Goal: Task Accomplishment & Management: Use online tool/utility

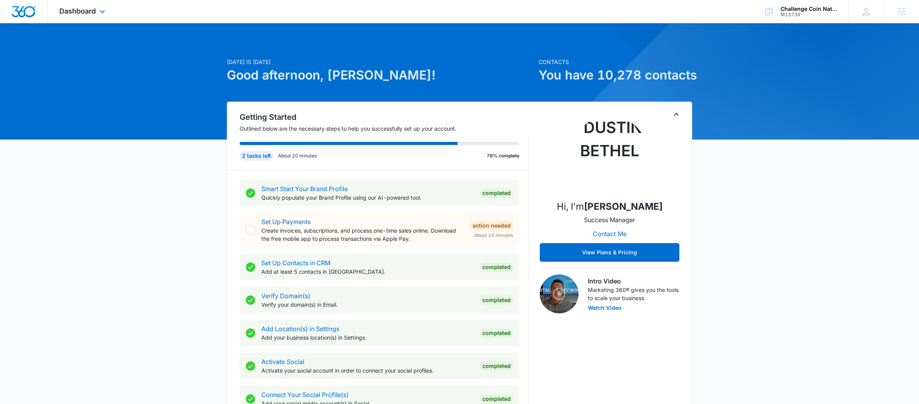
click at [97, 8] on div "Dashboard Apps Reputation Forms CRM Email Social Payments POS Content Ads Intel…" at bounding box center [83, 11] width 71 height 23
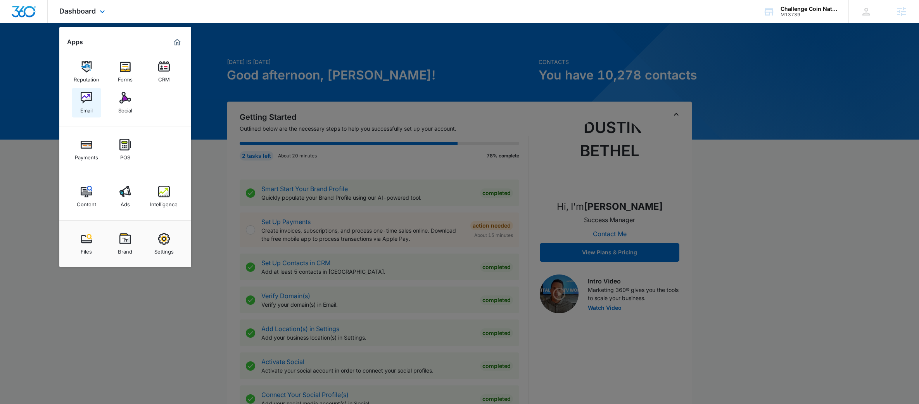
click at [85, 93] on img at bounding box center [87, 98] width 12 height 12
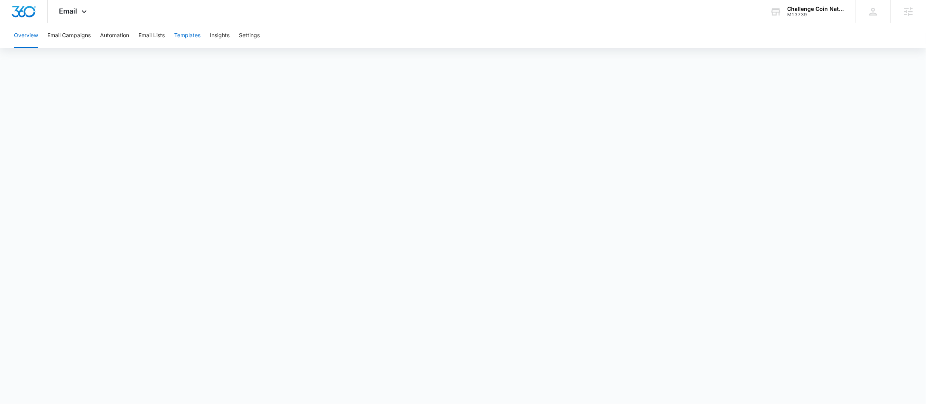
click at [193, 34] on button "Templates" at bounding box center [187, 35] width 26 height 25
click at [71, 38] on button "Email Campaigns" at bounding box center [68, 35] width 43 height 25
